Goal: Information Seeking & Learning: Learn about a topic

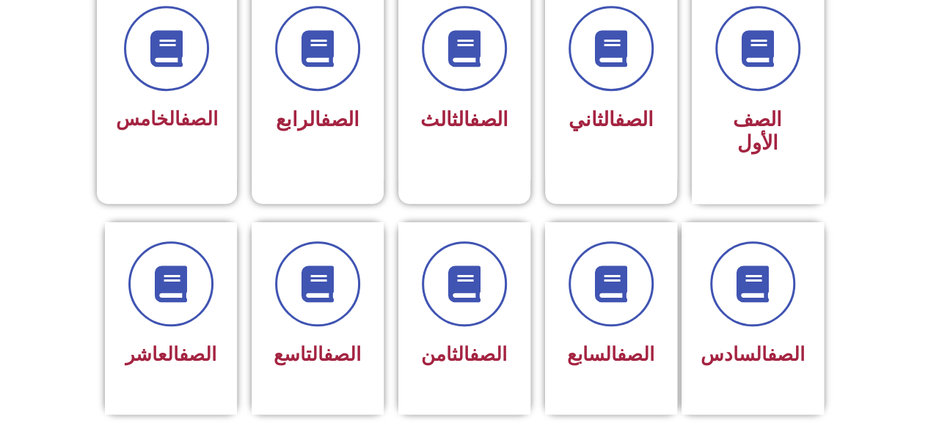
scroll to position [437, 0]
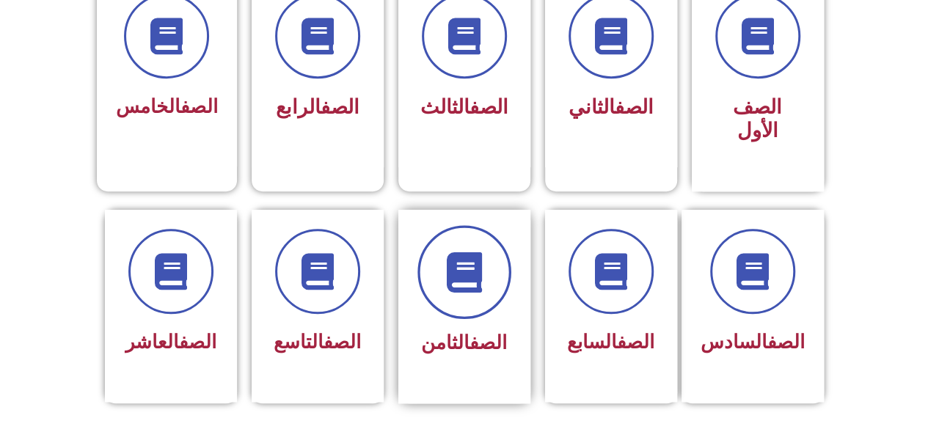
click at [471, 280] on span at bounding box center [465, 272] width 94 height 94
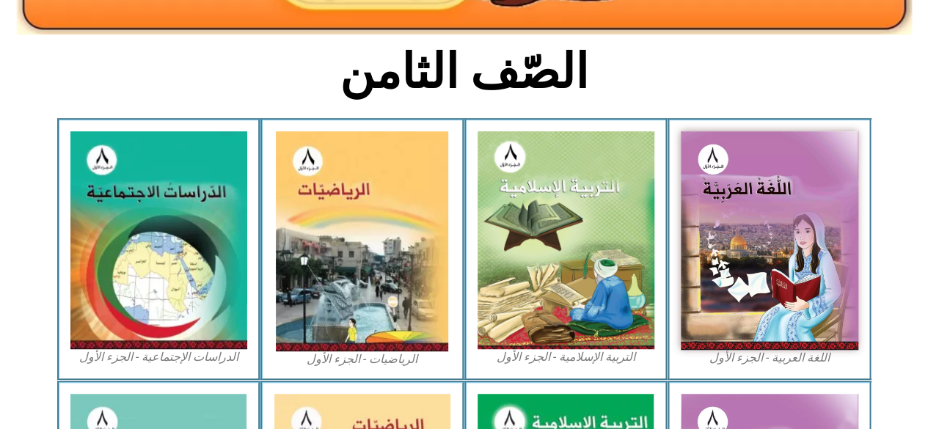
scroll to position [339, 0]
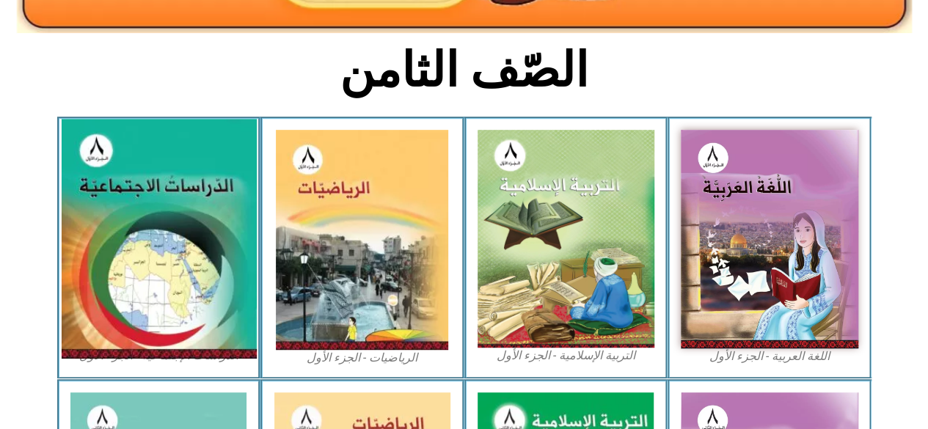
click at [186, 240] on img at bounding box center [158, 239] width 195 height 240
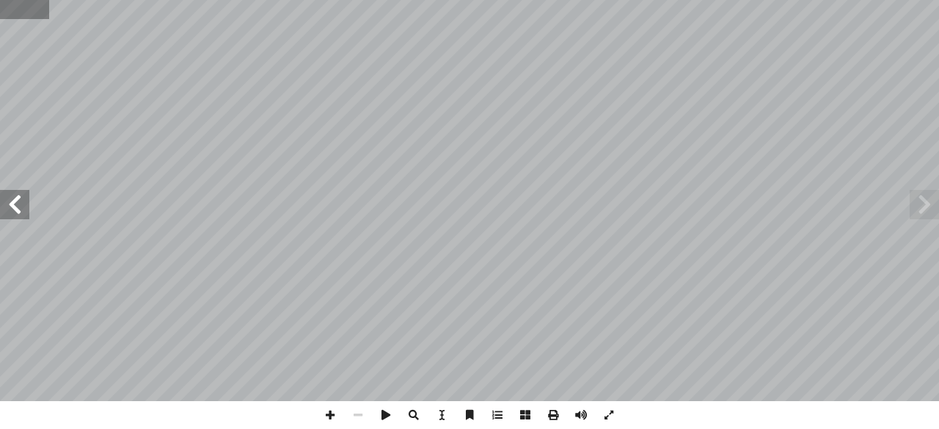
drag, startPoint x: 6, startPoint y: 9, endPoint x: 16, endPoint y: 10, distance: 10.3
click at [16, 10] on input "text" at bounding box center [24, 9] width 49 height 19
type input "**"
click at [9, 209] on span at bounding box center [14, 204] width 29 height 29
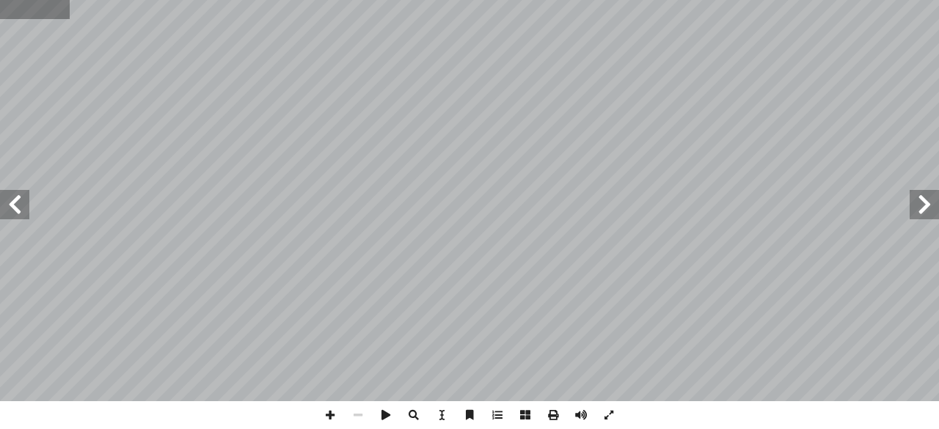
click at [9, 7] on input "text" at bounding box center [35, 9] width 70 height 19
type input "*"
type input "**"
click at [18, 208] on span at bounding box center [14, 204] width 29 height 29
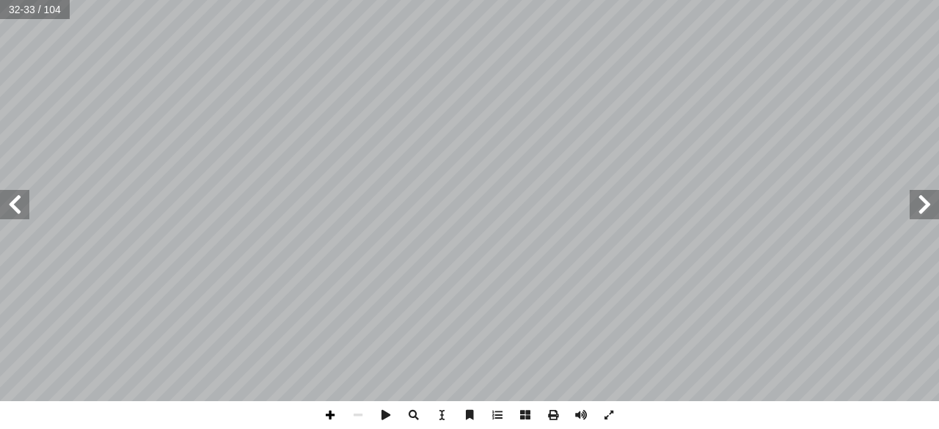
click at [328, 418] on span at bounding box center [330, 415] width 28 height 28
click at [327, 413] on span at bounding box center [330, 415] width 28 height 28
click at [476, 419] on div "٢٨ ت: ْ م َّ ل َ ع َ نا ت أ ا ِّ و ُ م ُّ الن ِ ل ّ معد َ ع َ م ً مقارنة ٌ عالي…" at bounding box center [469, 214] width 939 height 429
click at [361, 412] on span at bounding box center [358, 415] width 28 height 28
click at [330, 418] on span at bounding box center [330, 415] width 28 height 28
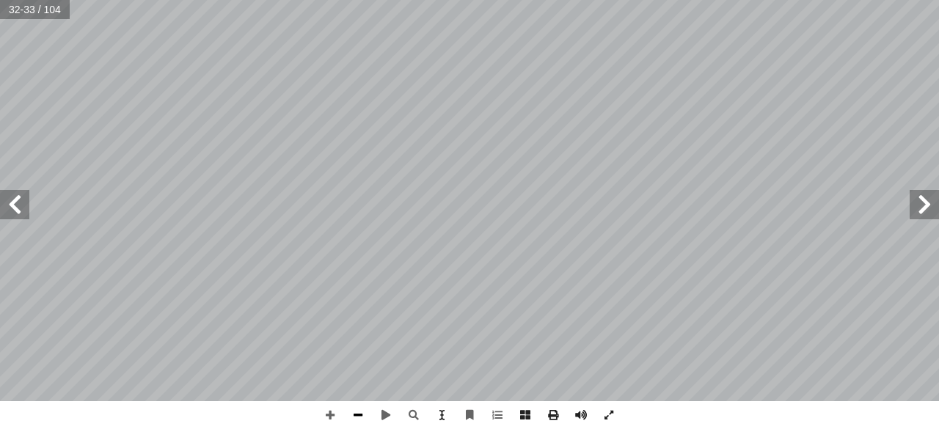
click at [357, 421] on span at bounding box center [358, 415] width 28 height 28
click at [329, 410] on span at bounding box center [330, 415] width 28 height 28
click at [360, 415] on span at bounding box center [358, 415] width 28 height 28
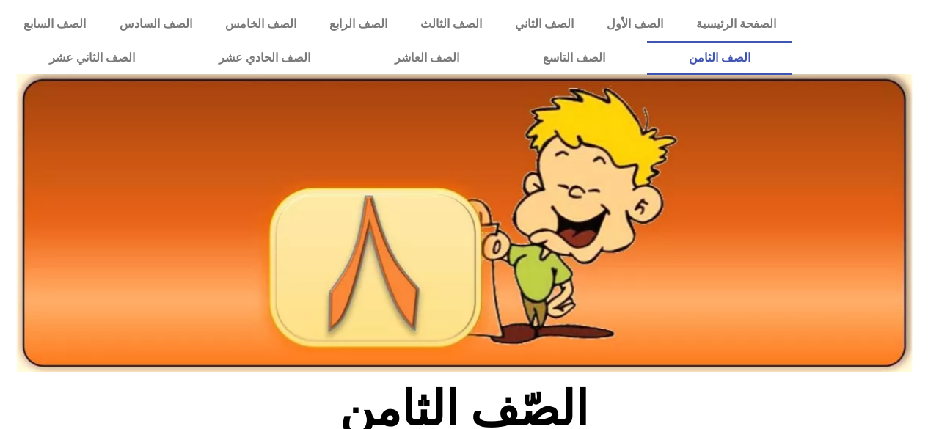
scroll to position [339, 0]
